Goal: Information Seeking & Learning: Learn about a topic

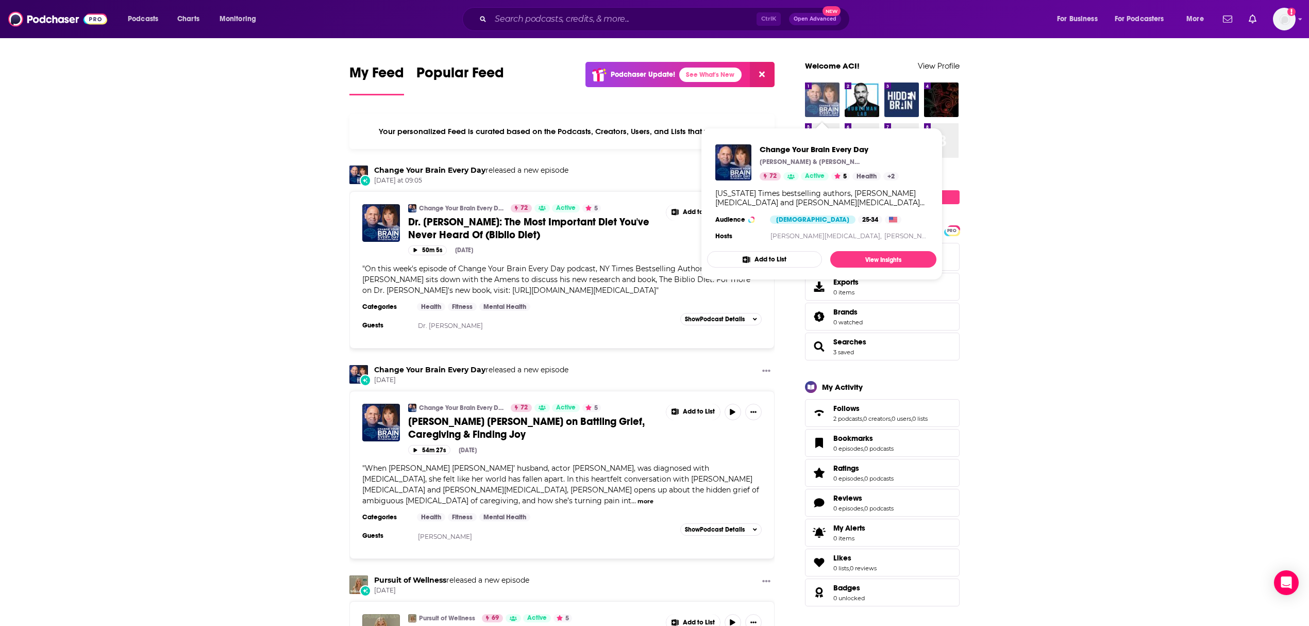
click at [825, 91] on img "Change Your Brain Every Day" at bounding box center [822, 99] width 35 height 35
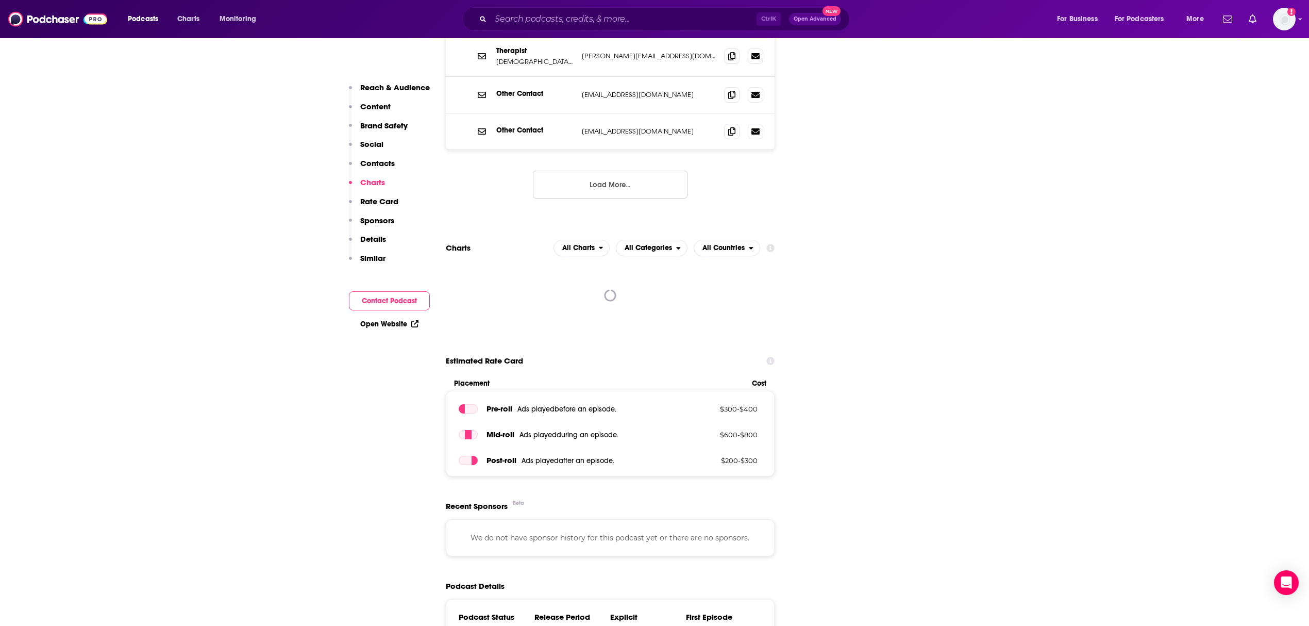
scroll to position [1237, 0]
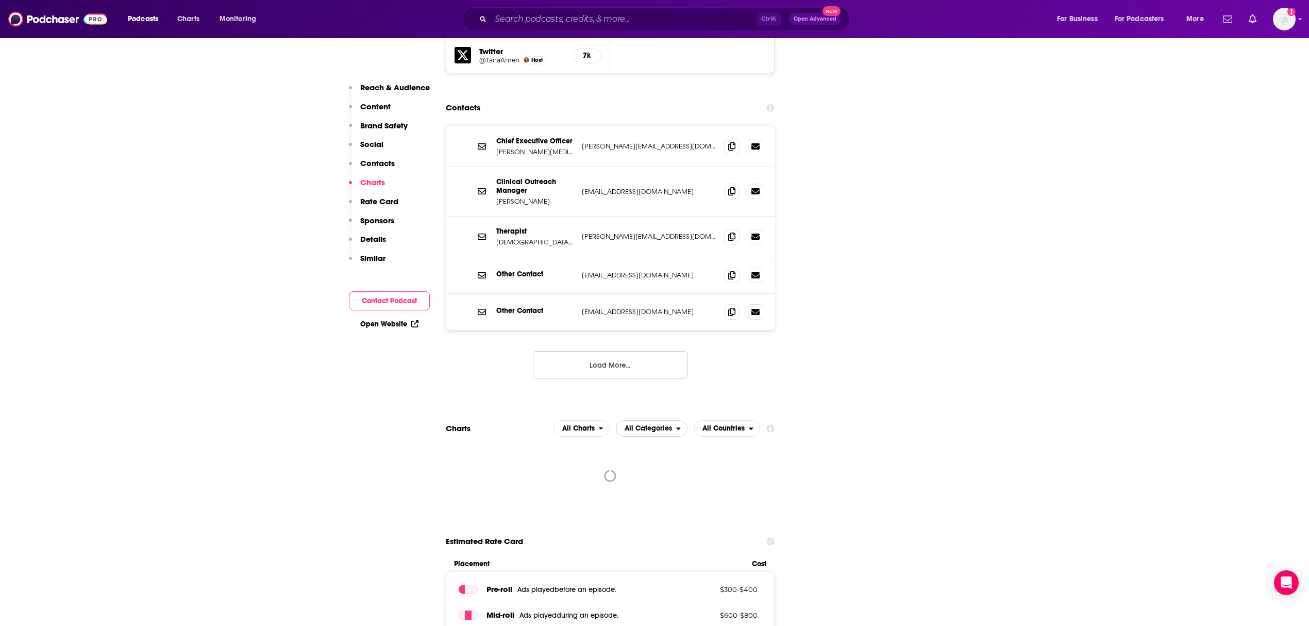
click at [661, 425] on span "All Categories" at bounding box center [648, 428] width 47 height 7
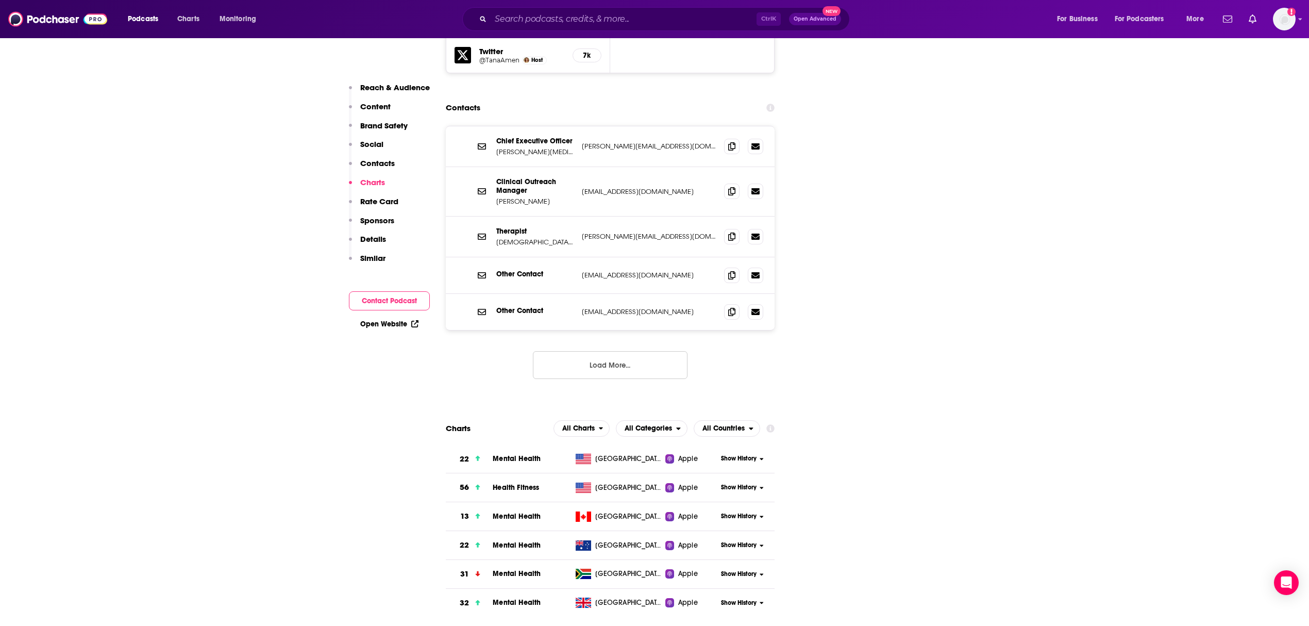
click at [750, 454] on span "Show History" at bounding box center [739, 458] width 36 height 9
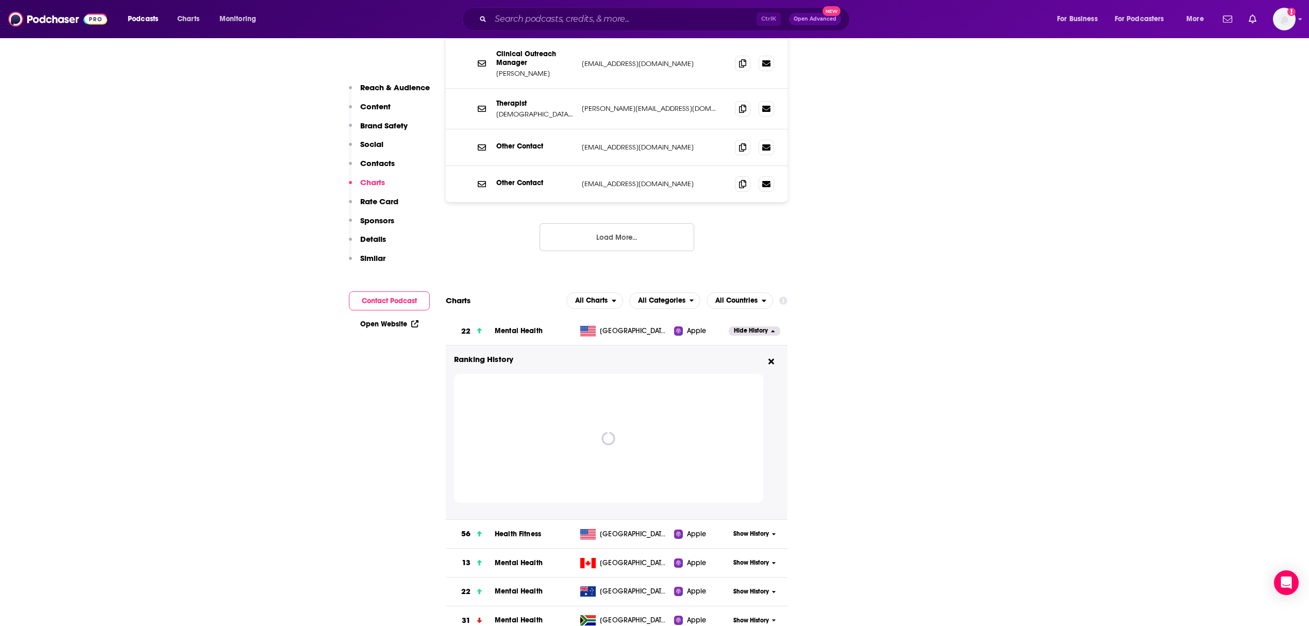
scroll to position [1374, 0]
